Goal: Browse casually: Explore the website without a specific task or goal

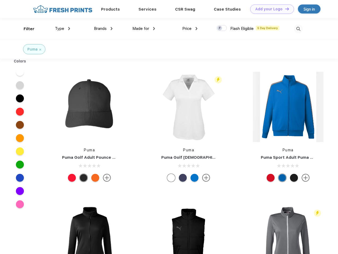
click at [270, 9] on link "Add your Logo Design Tool" at bounding box center [272, 9] width 44 height 9
click at [0, 0] on div "Design Tool" at bounding box center [0, 0] width 0 height 0
click at [284, 9] on link "Add your Logo Design Tool" at bounding box center [272, 9] width 44 height 9
click at [25, 29] on div "Filter" at bounding box center [29, 29] width 11 height 6
click at [63, 29] on span "Type" at bounding box center [59, 28] width 9 height 5
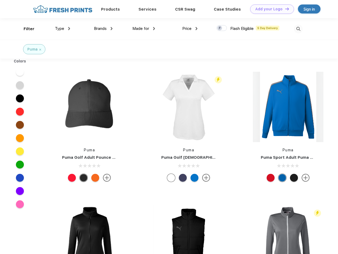
click at [103, 29] on span "Brands" at bounding box center [100, 28] width 13 height 5
click at [144, 29] on span "Made for" at bounding box center [140, 28] width 17 height 5
click at [190, 29] on span "Price" at bounding box center [186, 28] width 9 height 5
click at [222, 28] on div at bounding box center [221, 28] width 10 height 6
click at [220, 28] on input "checkbox" at bounding box center [217, 26] width 3 height 3
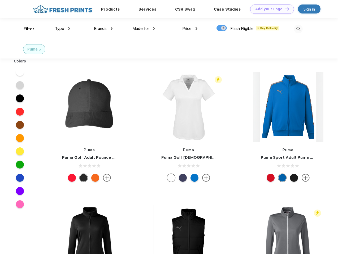
click at [298, 29] on img at bounding box center [298, 29] width 9 height 9
